Goal: Information Seeking & Learning: Compare options

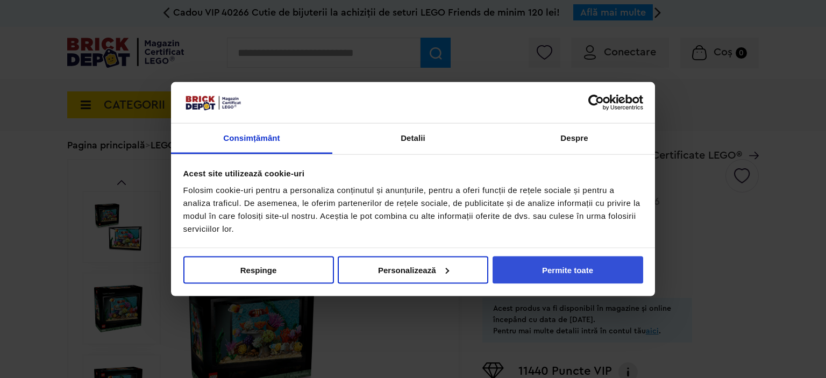
click at [555, 267] on button "Permite toate" at bounding box center [567, 269] width 150 height 27
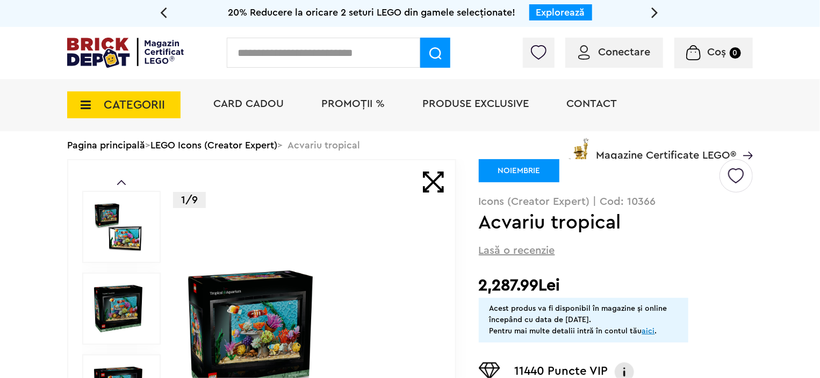
click at [469, 104] on span "Produse exclusive" at bounding box center [475, 103] width 106 height 11
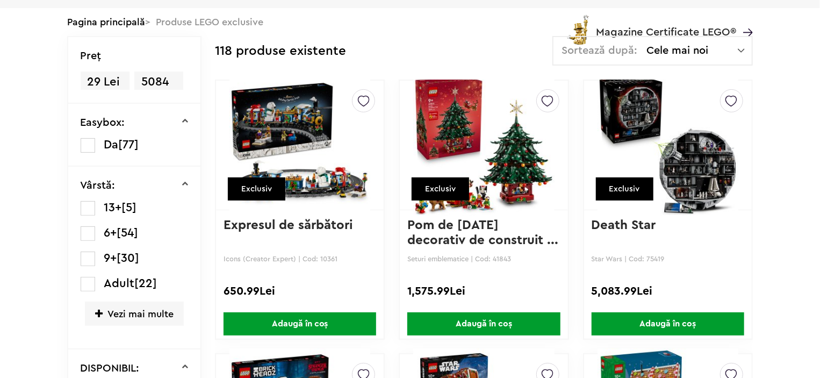
scroll to position [107, 0]
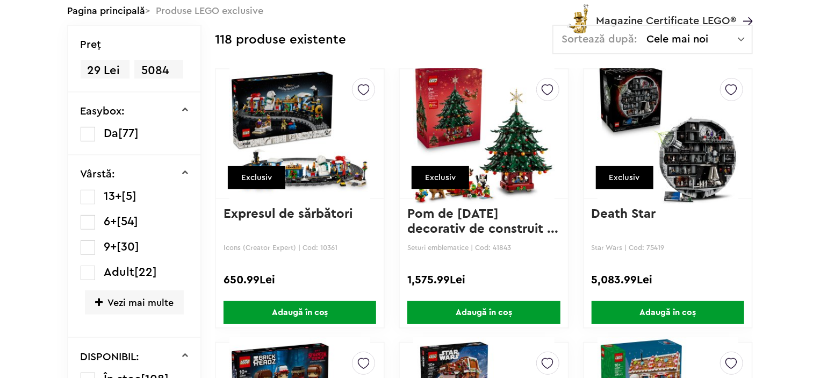
click at [685, 166] on img at bounding box center [668, 134] width 141 height 150
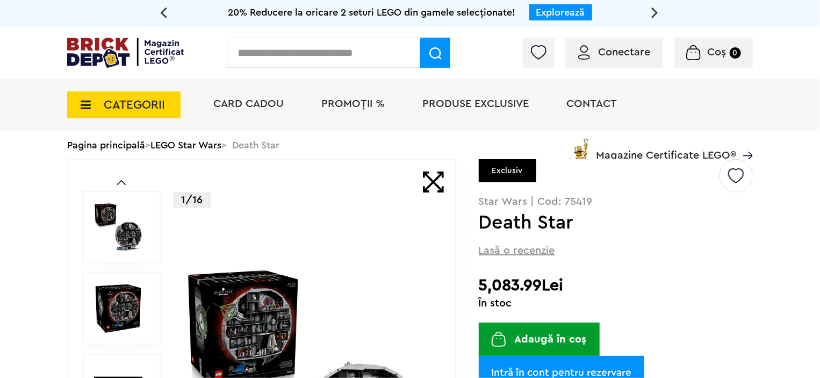
click at [297, 49] on input "text" at bounding box center [323, 53] width 193 height 30
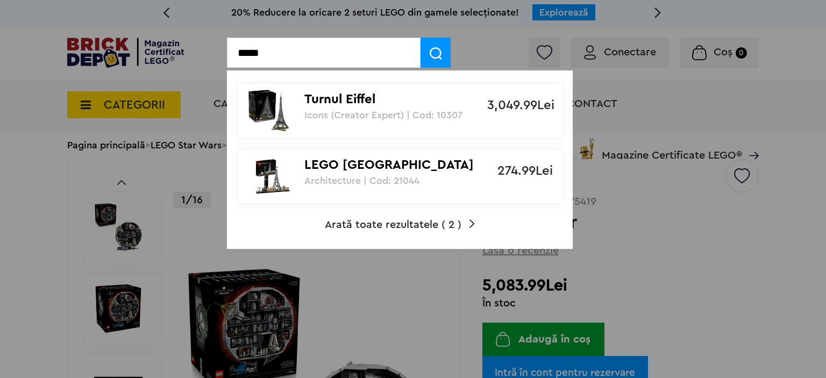
type input "*****"
click at [396, 112] on p "Icons (Creator Expert) | Cod: 10307" at bounding box center [394, 115] width 180 height 11
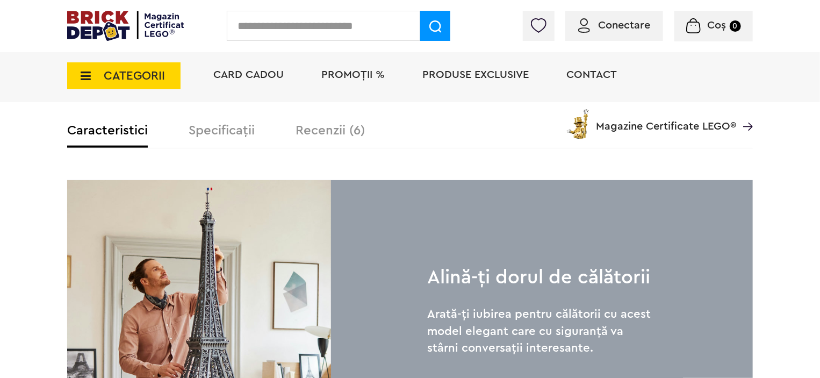
scroll to position [699, 0]
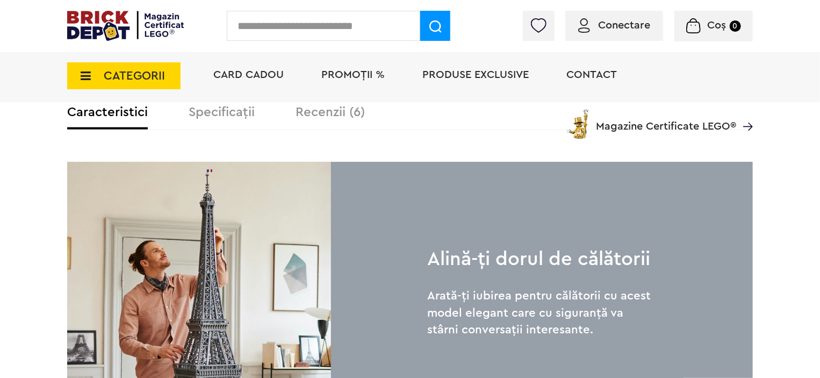
click at [322, 113] on div "Card Cadou PROMOȚII % Produse exclusive Contact Magazine Certificate LEGO®" at bounding box center [478, 94] width 550 height 89
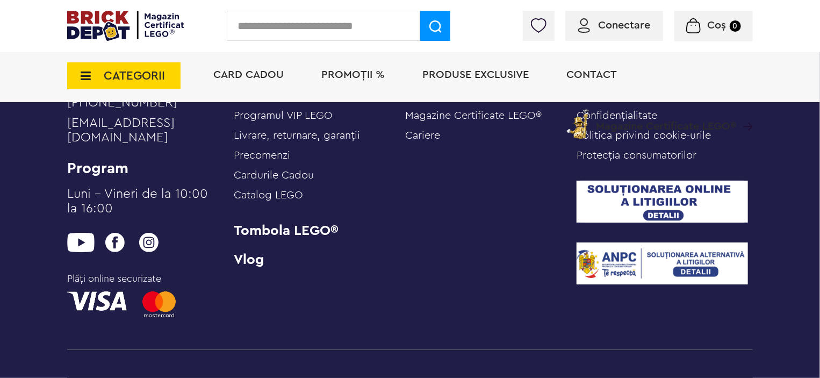
scroll to position [3440, 0]
